Goal: Navigation & Orientation: Find specific page/section

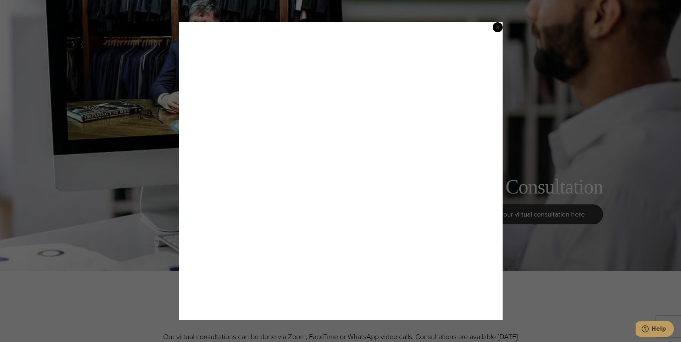
click at [495, 24] on span "×" at bounding box center [497, 27] width 5 height 15
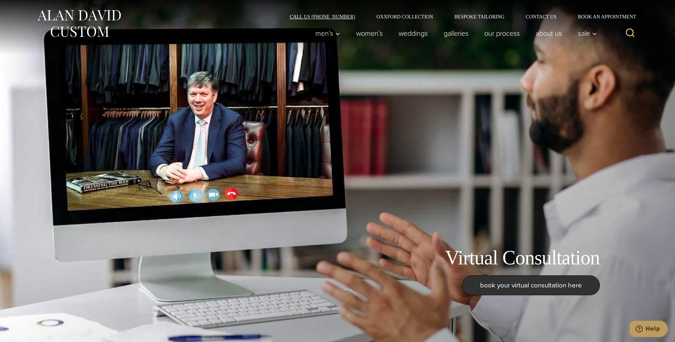
click at [325, 17] on link "Call Us [PHONE_NUMBER]" at bounding box center [322, 16] width 87 height 5
click at [464, 36] on link "Galleries" at bounding box center [456, 33] width 41 height 14
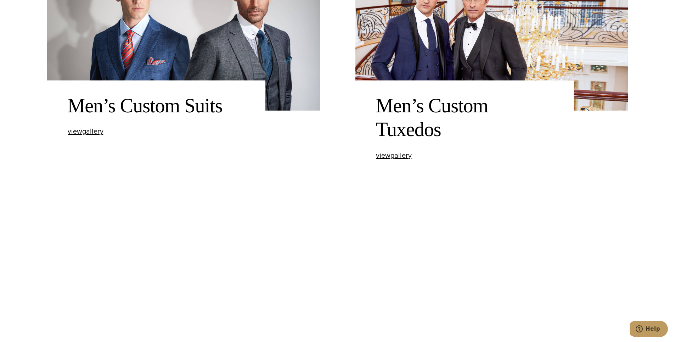
scroll to position [390, 0]
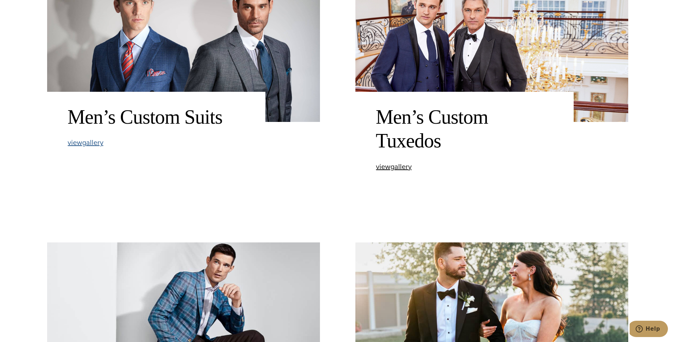
click at [100, 141] on span "view Men’s Custom Suits gallery" at bounding box center [86, 142] width 36 height 11
